Goal: Task Accomplishment & Management: Use online tool/utility

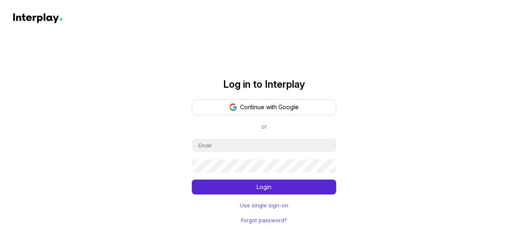
click at [245, 108] on button "Continue with Google" at bounding box center [264, 107] width 145 height 16
click at [251, 104] on button "Continue with Google" at bounding box center [264, 107] width 145 height 16
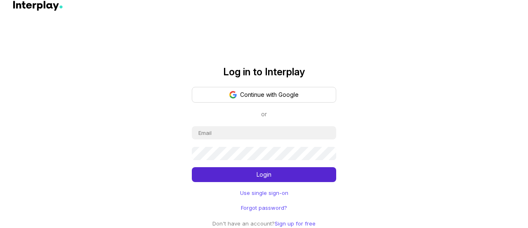
click at [256, 193] on link "Use single sign-on" at bounding box center [264, 192] width 48 height 8
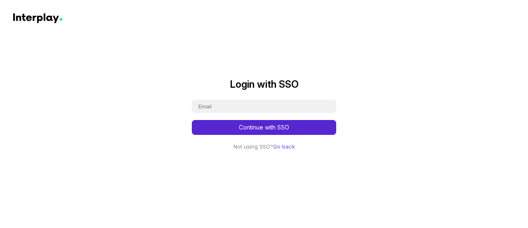
click at [282, 149] on link "Go back" at bounding box center [284, 146] width 22 height 7
